Goal: Task Accomplishment & Management: Manage account settings

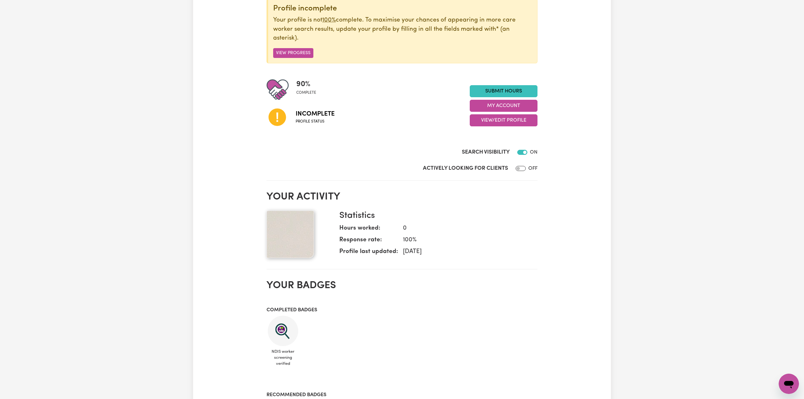
scroll to position [12, 0]
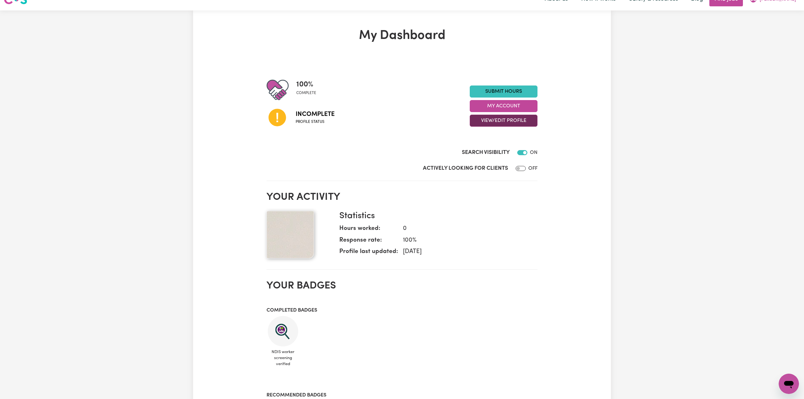
click at [525, 119] on button "View/Edit Profile" at bounding box center [504, 121] width 68 height 12
click at [491, 149] on link "Edit Profile" at bounding box center [499, 149] width 59 height 13
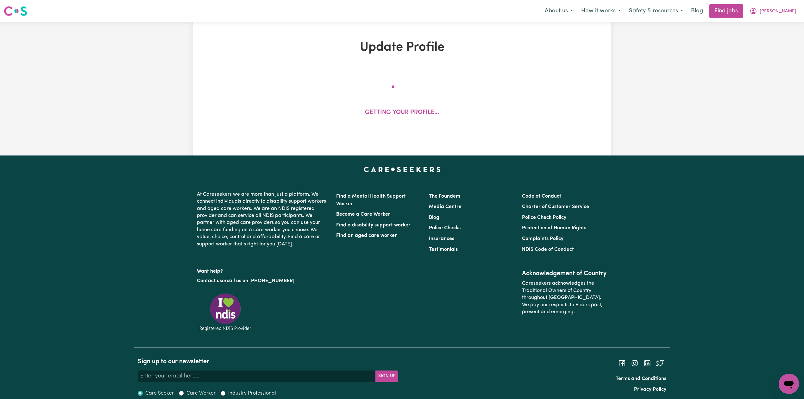
select select "[DEMOGRAPHIC_DATA]"
select select "[DEMOGRAPHIC_DATA] Work Visa"
select select "Studying a healthcare related degree or qualification"
select select "39"
select select "45"
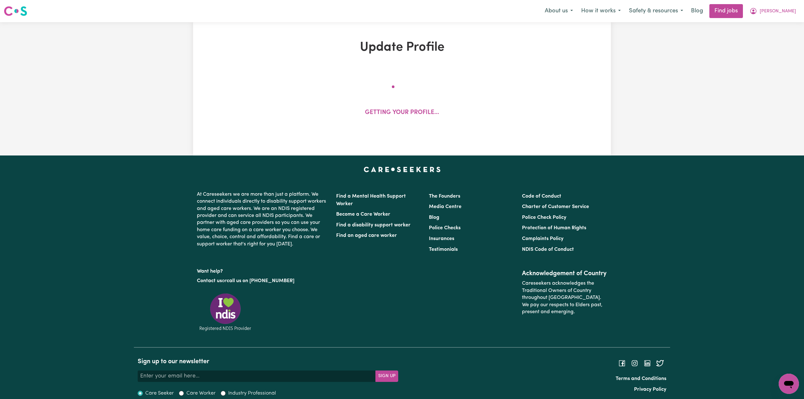
select select "65"
select select "71"
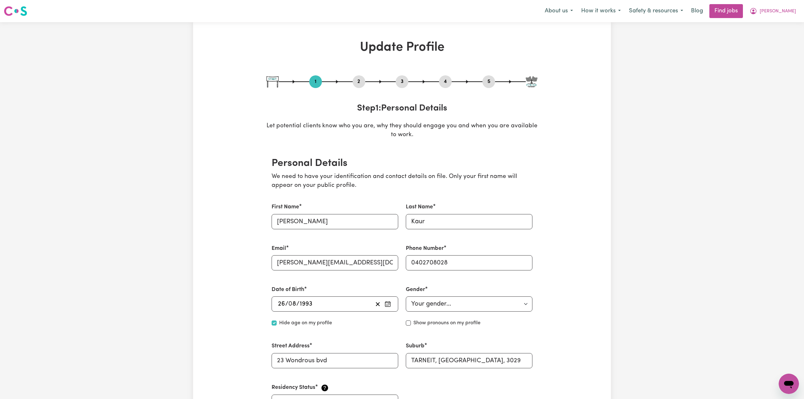
click at [357, 83] on button "2" at bounding box center [359, 82] width 13 height 8
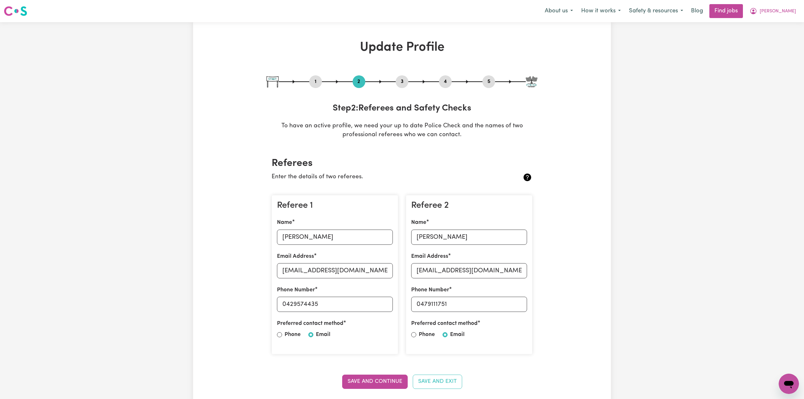
scroll to position [42, 0]
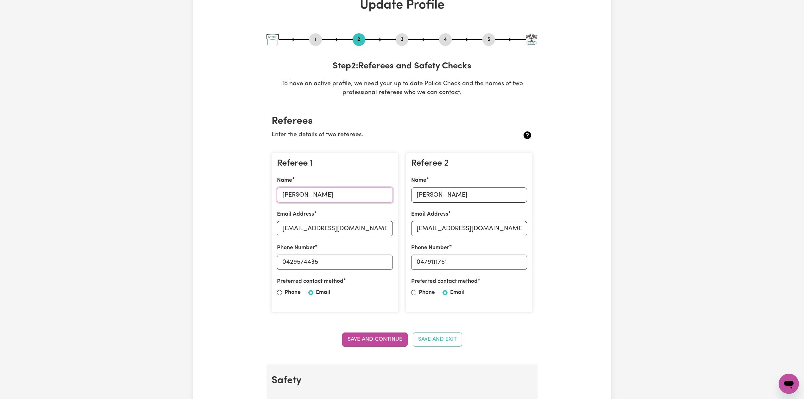
click at [316, 196] on input "[PERSON_NAME]" at bounding box center [335, 194] width 116 height 15
click at [308, 231] on input "[EMAIL_ADDRESS][DOMAIN_NAME]" at bounding box center [335, 228] width 116 height 15
drag, startPoint x: 287, startPoint y: 263, endPoint x: 347, endPoint y: 262, distance: 60.4
click at [347, 262] on input "0429574435" at bounding box center [335, 261] width 116 height 15
click at [439, 200] on input "[PERSON_NAME]" at bounding box center [469, 194] width 116 height 15
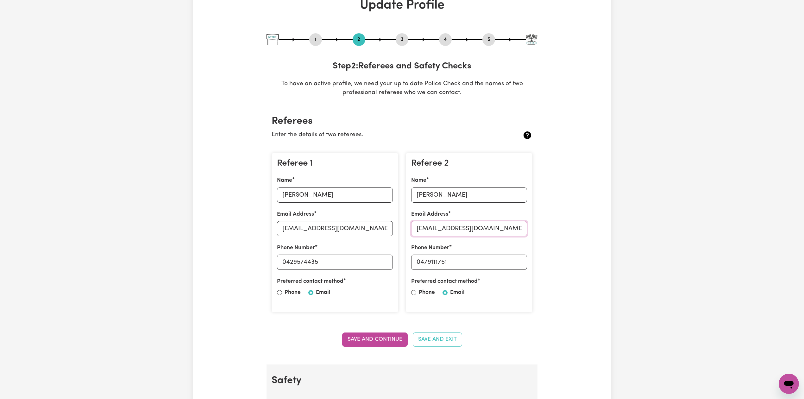
click at [470, 226] on input "[EMAIL_ADDRESS][DOMAIN_NAME]" at bounding box center [469, 228] width 116 height 15
drag, startPoint x: 418, startPoint y: 261, endPoint x: 448, endPoint y: 265, distance: 30.0
click at [458, 265] on input "0479111751" at bounding box center [469, 261] width 116 height 15
click at [422, 261] on input "0479111751" at bounding box center [469, 261] width 116 height 15
drag, startPoint x: 441, startPoint y: 261, endPoint x: 461, endPoint y: 263, distance: 20.7
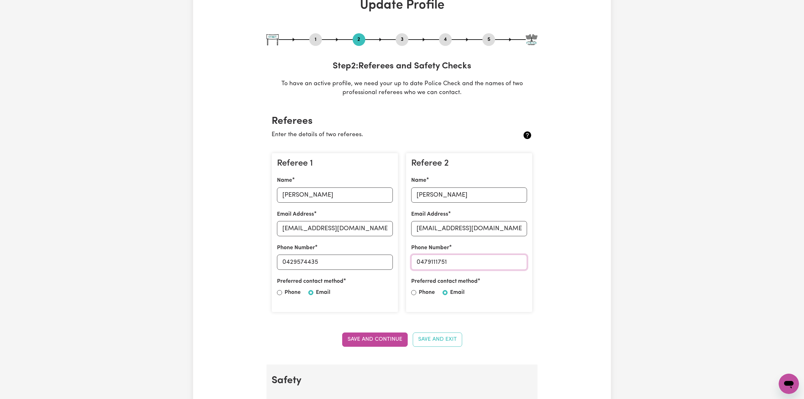
click at [461, 263] on input "0479111751" at bounding box center [469, 261] width 116 height 15
click at [423, 256] on input "0479111751" at bounding box center [469, 261] width 116 height 15
drag, startPoint x: 422, startPoint y: 261, endPoint x: 519, endPoint y: 261, distance: 97.2
click at [519, 261] on input "0479111751" at bounding box center [469, 261] width 116 height 15
click at [487, 39] on button "5" at bounding box center [488, 39] width 13 height 8
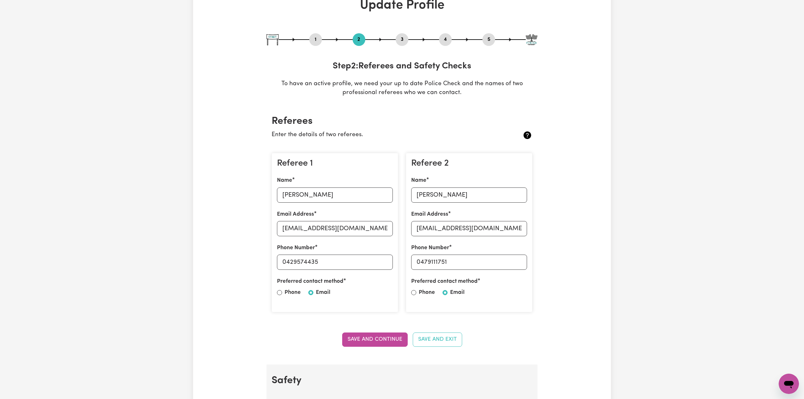
select select "I am providing services privately on my own"
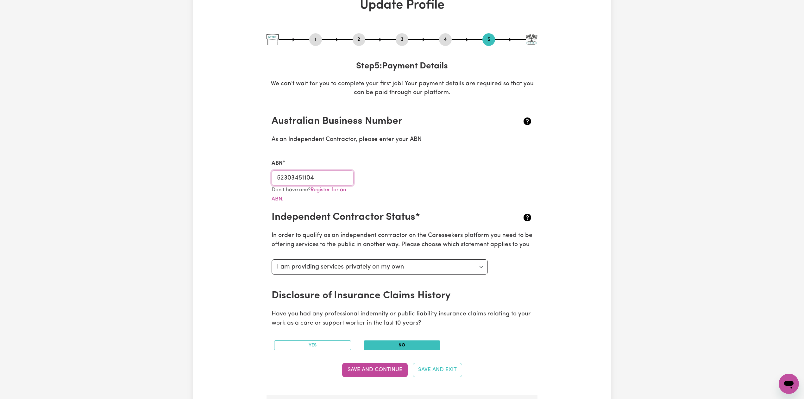
click at [311, 183] on input "52303451104" at bounding box center [313, 177] width 82 height 15
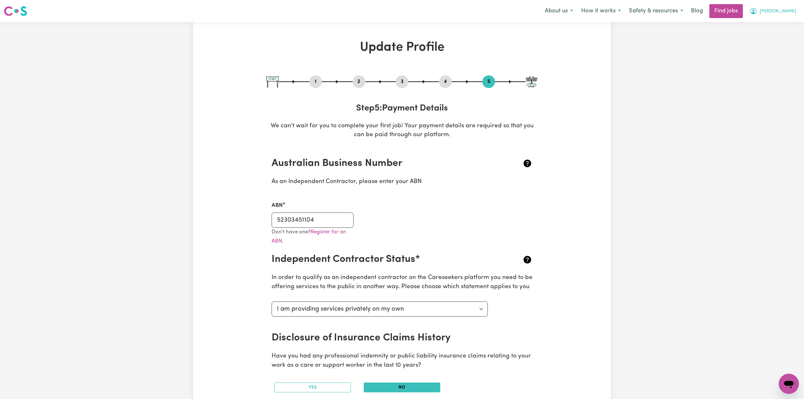
click at [789, 5] on button "[PERSON_NAME]" at bounding box center [772, 10] width 55 height 13
click at [769, 37] on link "My Dashboard" at bounding box center [775, 36] width 50 height 12
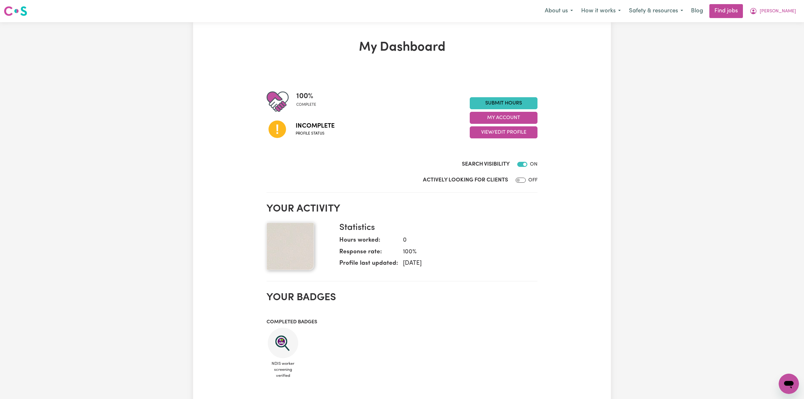
click at [773, 3] on nav "Menu About us How it works Safety & resources Blog Find jobs [PERSON_NAME]" at bounding box center [402, 11] width 804 height 22
click at [773, 15] on button "[PERSON_NAME]" at bounding box center [772, 10] width 55 height 13
click at [765, 47] on link "Logout" at bounding box center [775, 48] width 50 height 12
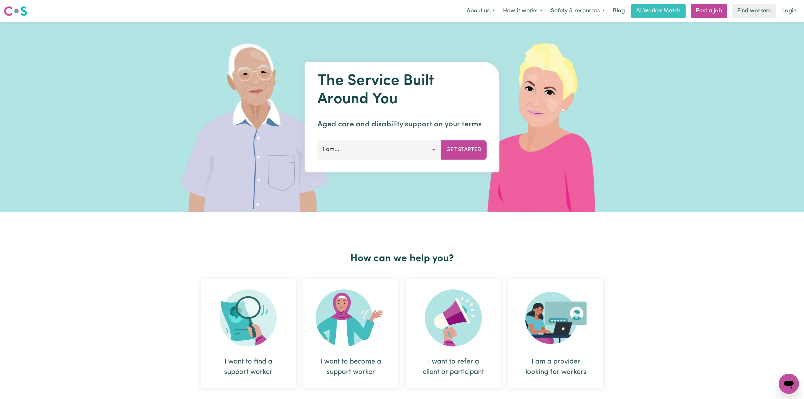
click at [793, 7] on link "Login" at bounding box center [789, 11] width 22 height 14
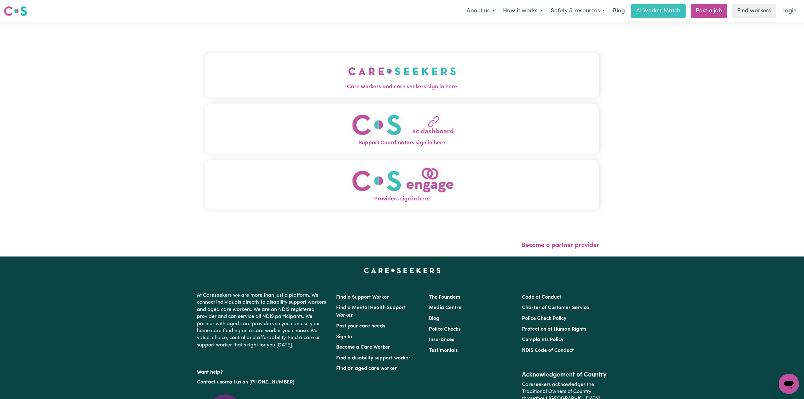
click at [278, 67] on button "Care workers and care seekers sign in here" at bounding box center [402, 75] width 394 height 44
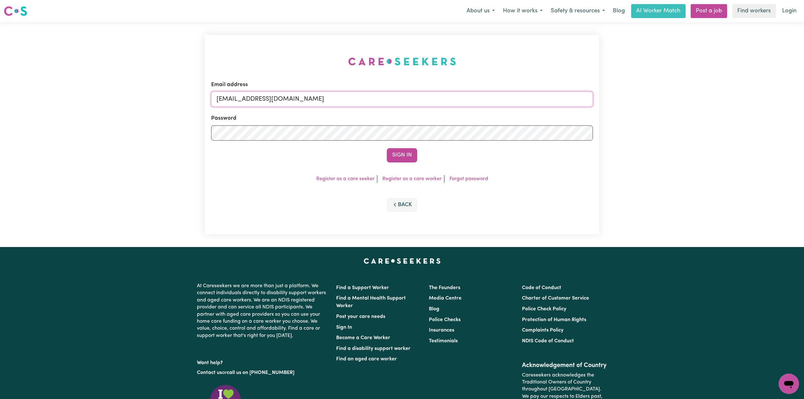
drag, startPoint x: 319, startPoint y: 94, endPoint x: 312, endPoint y: 103, distance: 10.8
click at [319, 94] on input "[EMAIL_ADDRESS][DOMAIN_NAME]" at bounding box center [402, 98] width 382 height 15
drag, startPoint x: 250, startPoint y: 97, endPoint x: 388, endPoint y: 123, distance: 140.2
click at [413, 108] on form "Email address Superuser~[EMAIL_ADDRESS][DOMAIN_NAME] Password Sign In" at bounding box center [402, 122] width 382 height 82
type input "Superuser~[EMAIL_ADDRESS][DOMAIN_NAME]"
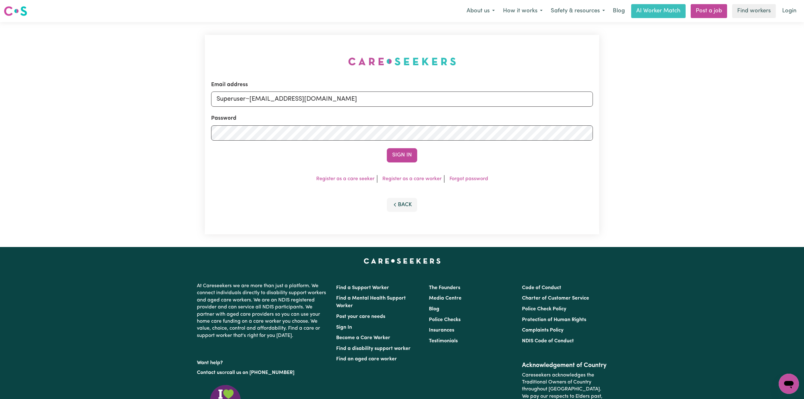
click at [385, 156] on div "Sign In" at bounding box center [402, 155] width 382 height 14
click at [403, 156] on button "Sign In" at bounding box center [402, 155] width 30 height 14
